Goal: Transaction & Acquisition: Purchase product/service

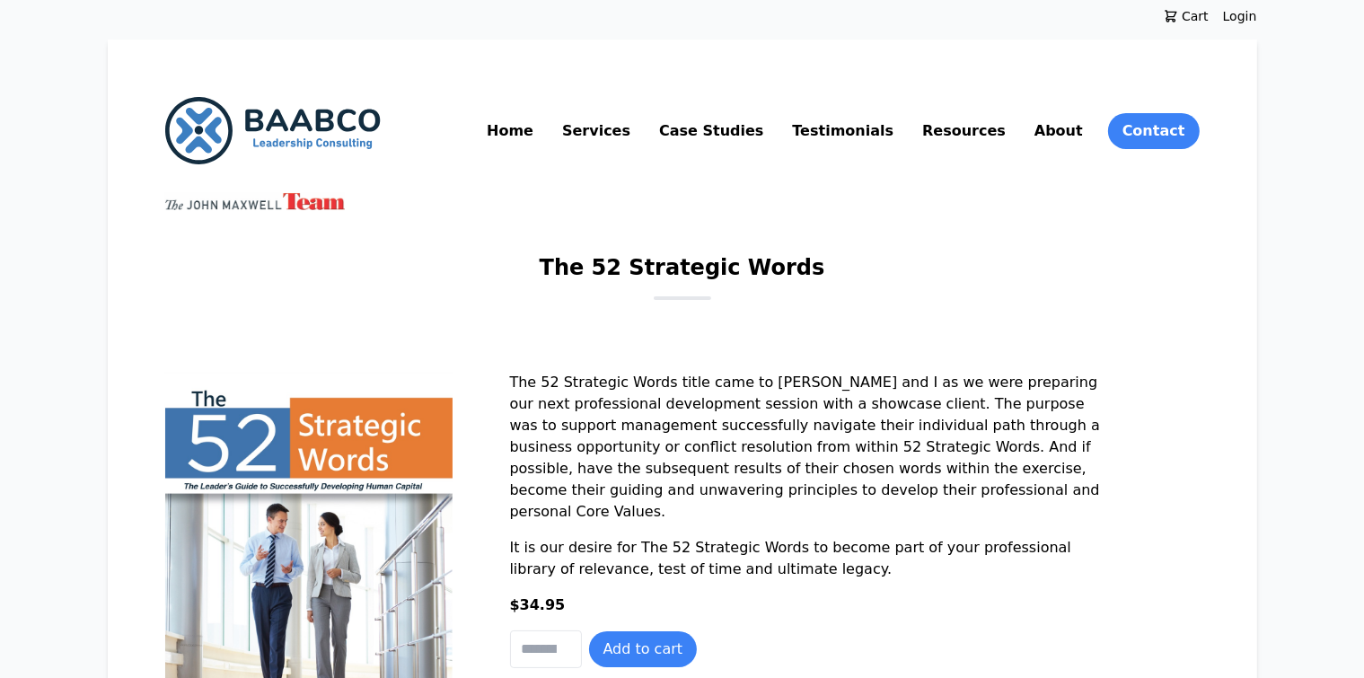
scroll to position [90, 0]
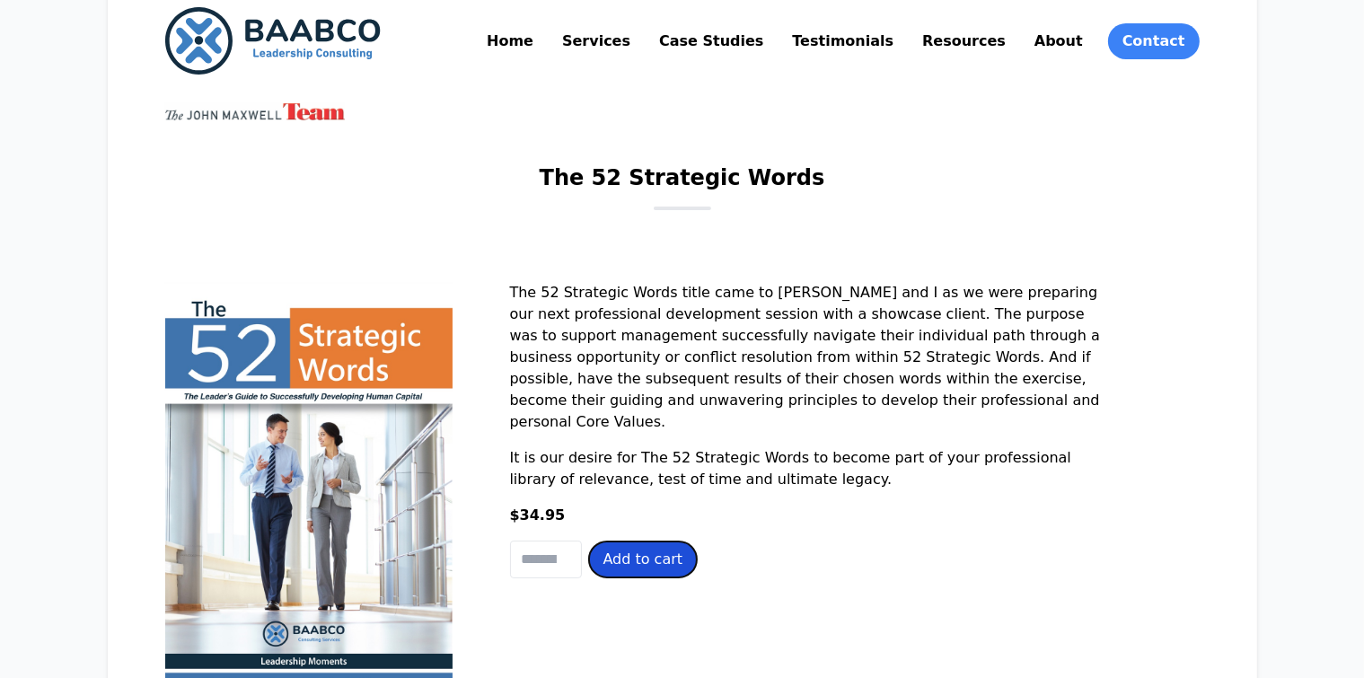
click at [589, 555] on button "Add to cart" at bounding box center [643, 559] width 109 height 36
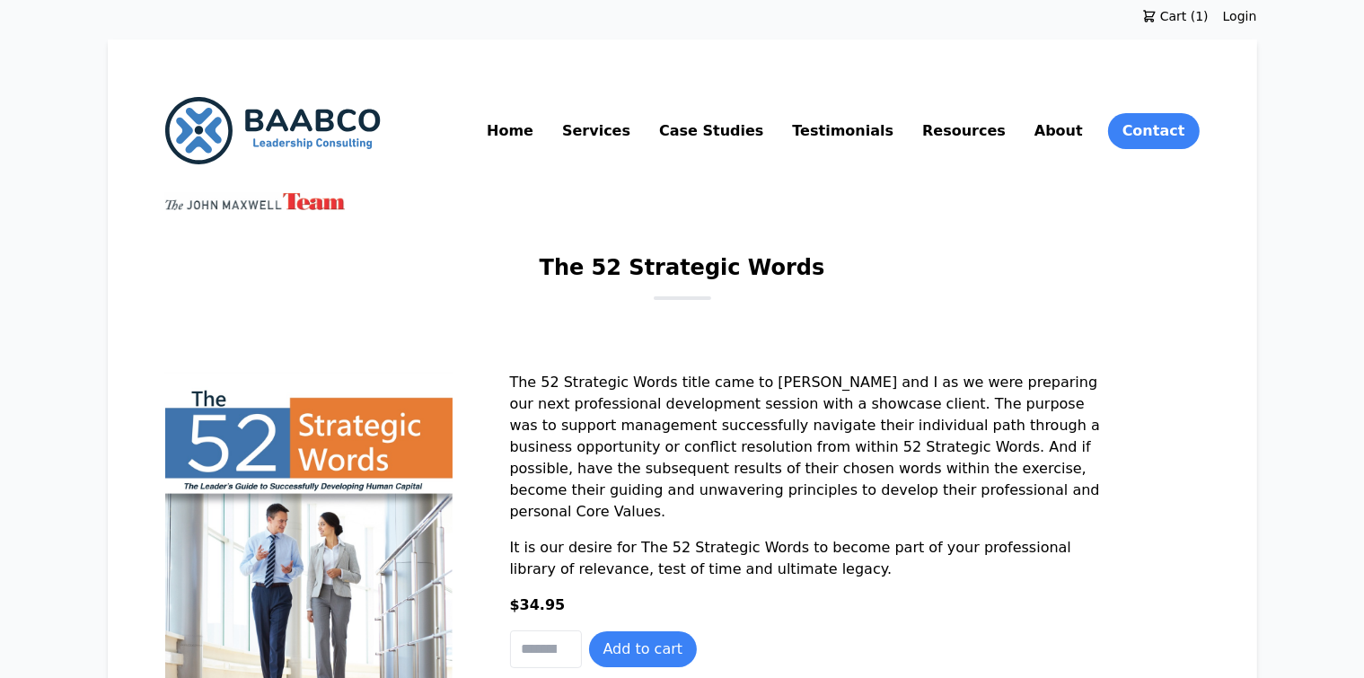
click at [1208, 19] on span "Cart (1)" at bounding box center [1182, 16] width 52 height 18
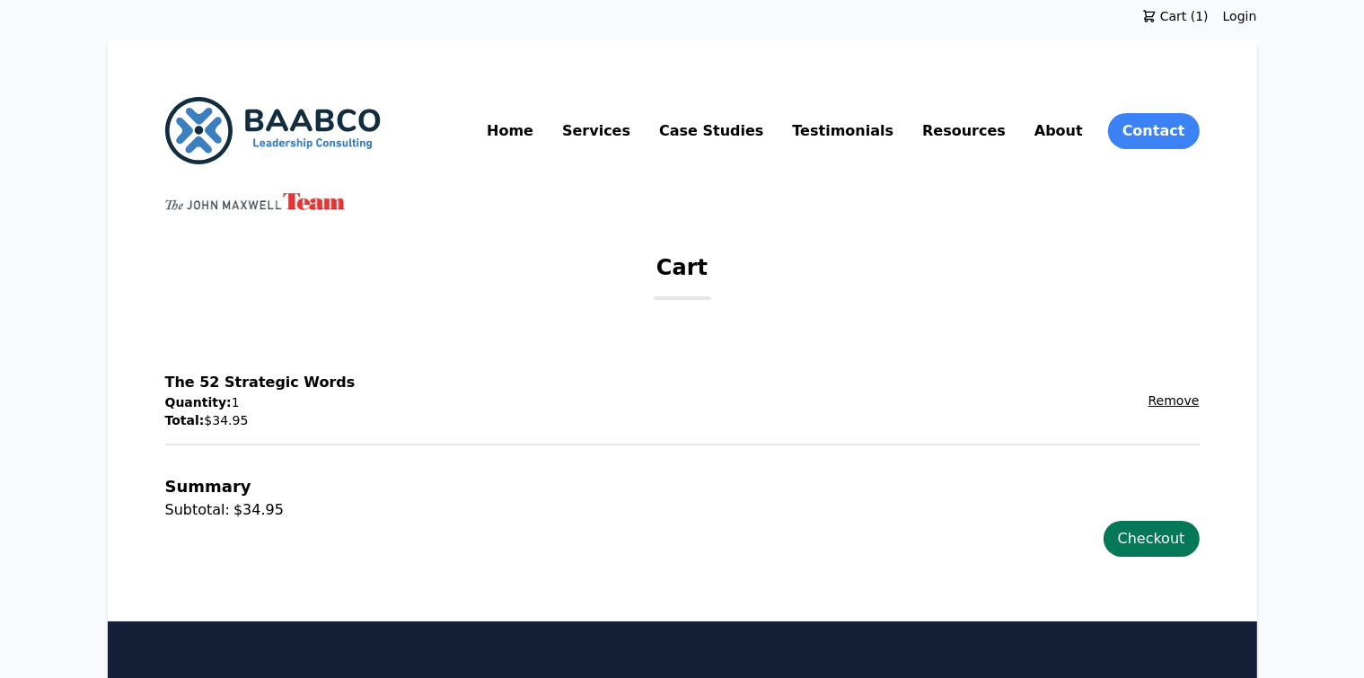
click at [1199, 530] on link "Checkout" at bounding box center [1151, 539] width 96 height 36
